Goal: Transaction & Acquisition: Download file/media

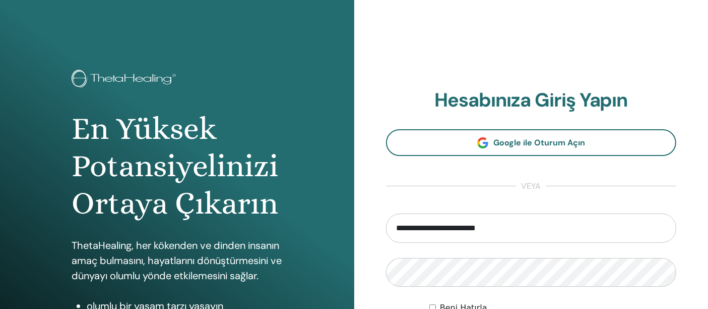
type input "**********"
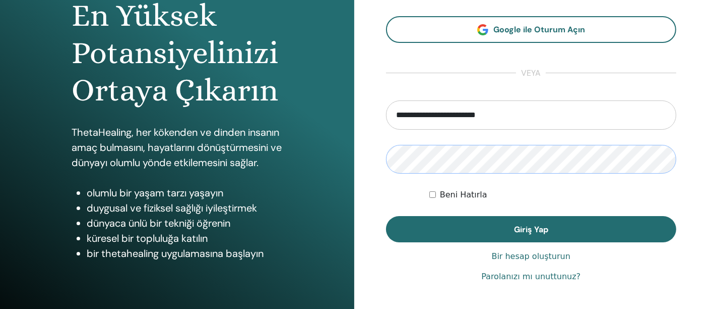
scroll to position [114, 0]
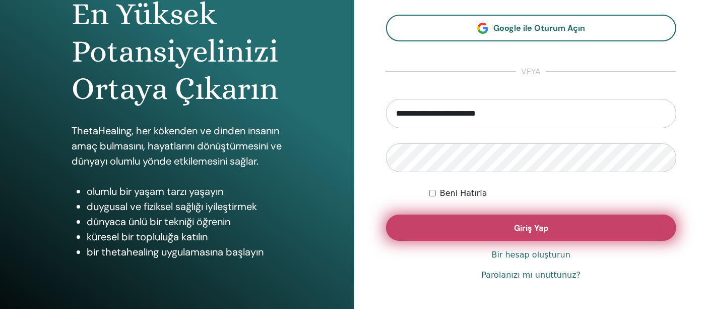
click at [537, 227] on font "Giriş Yap" at bounding box center [531, 227] width 34 height 11
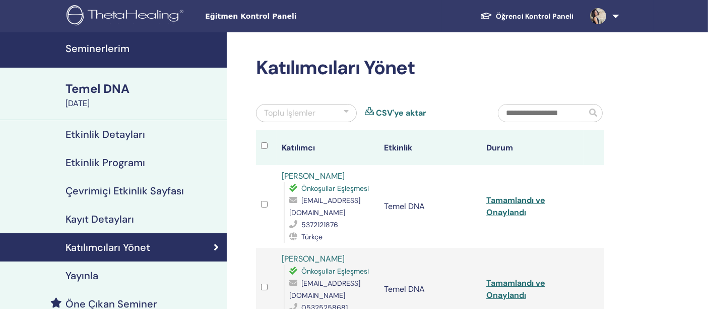
click at [119, 55] on link "Seminerlerim" at bounding box center [113, 49] width 227 height 35
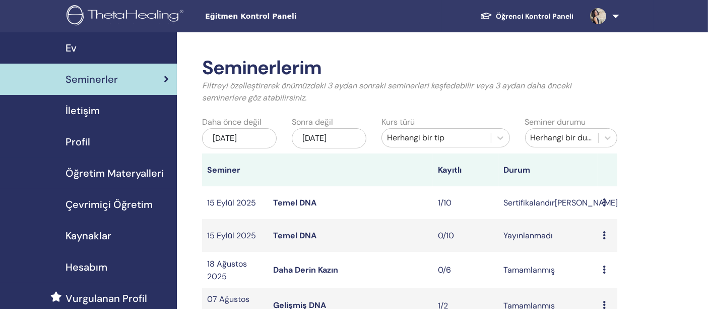
click at [295, 208] on font "Temel DNA" at bounding box center [294, 202] width 43 height 11
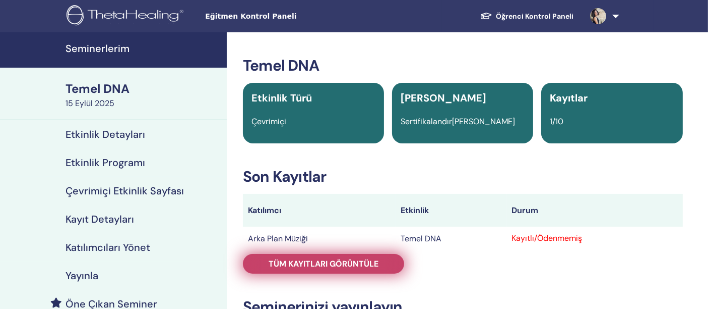
click at [348, 264] on font "Tüm kayıtları görüntüle" at bounding box center [324, 263] width 110 height 11
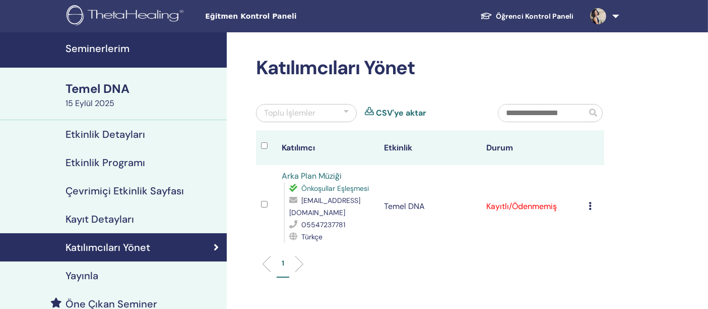
click at [514, 205] on td "Kayıtlı/Ödenmemiş" at bounding box center [533, 206] width 102 height 83
click at [593, 204] on div "Kaydı İptal Et Otomatik onaylama yapmayın Ödendi olarak işaretle Ödenmemiş olar…" at bounding box center [594, 206] width 11 height 12
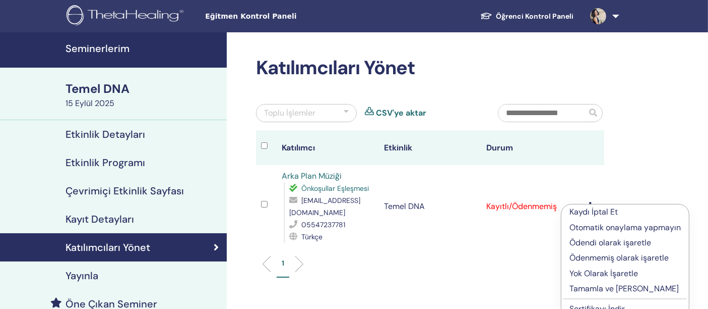
click at [605, 303] on font "Sertifikayı İndir" at bounding box center [597, 308] width 55 height 11
